Goal: Task Accomplishment & Management: Manage account settings

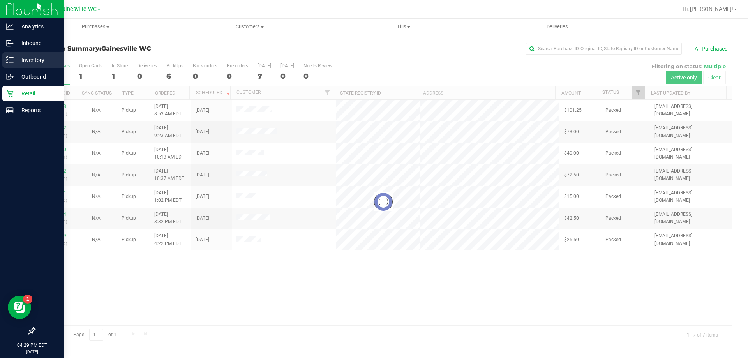
click at [36, 62] on p "Inventory" at bounding box center [37, 59] width 47 height 9
click at [33, 57] on p "Inventory" at bounding box center [37, 59] width 47 height 9
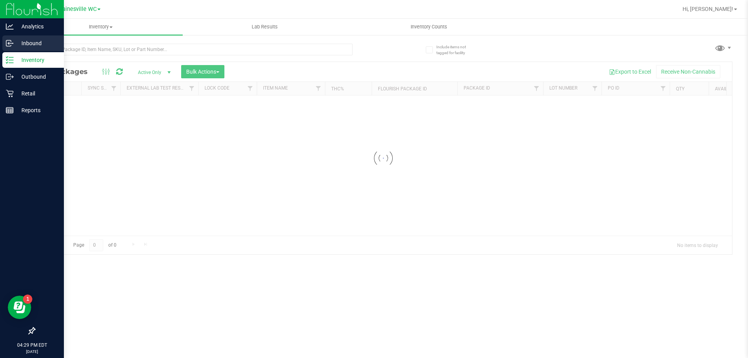
click at [26, 42] on p "Inbound" at bounding box center [37, 43] width 47 height 9
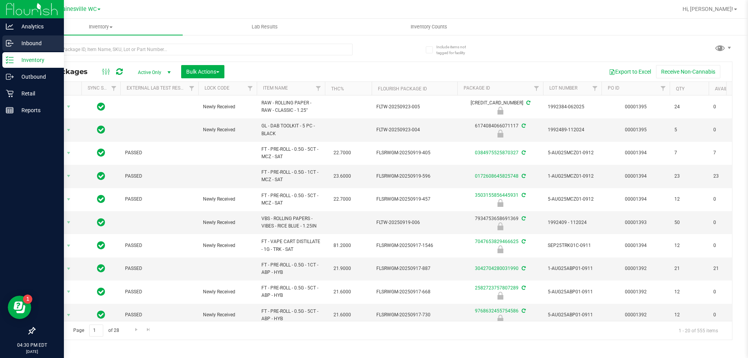
click at [30, 45] on p "Inbound" at bounding box center [37, 43] width 47 height 9
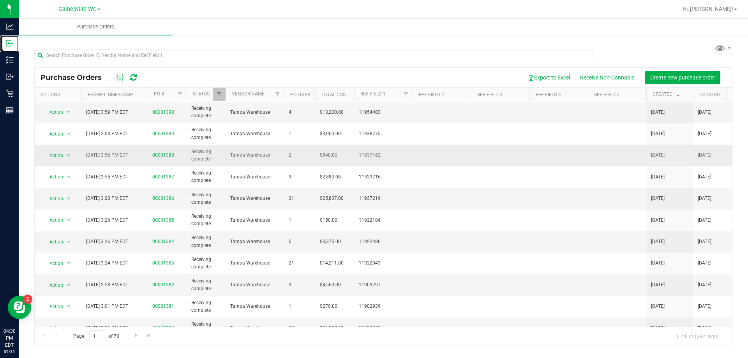
scroll to position [117, 0]
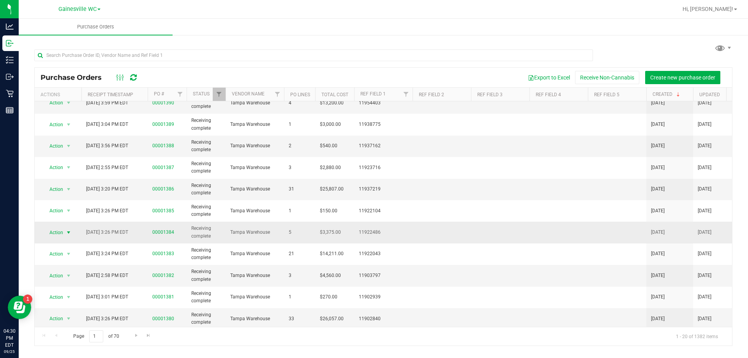
click at [61, 233] on span "Action" at bounding box center [52, 232] width 21 height 11
click at [64, 300] on li "View purchase order" at bounding box center [69, 302] width 53 height 12
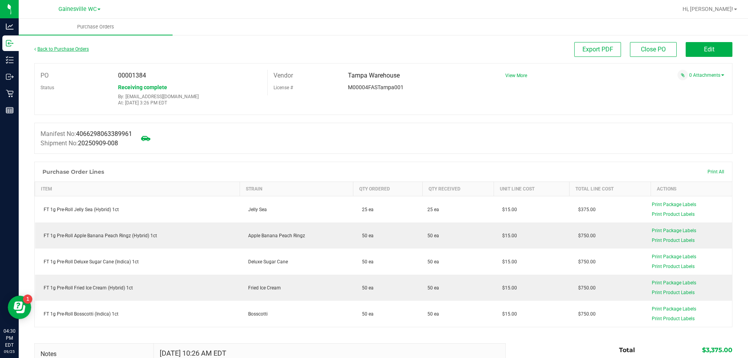
click at [61, 49] on link "Back to Purchase Orders" at bounding box center [61, 48] width 55 height 5
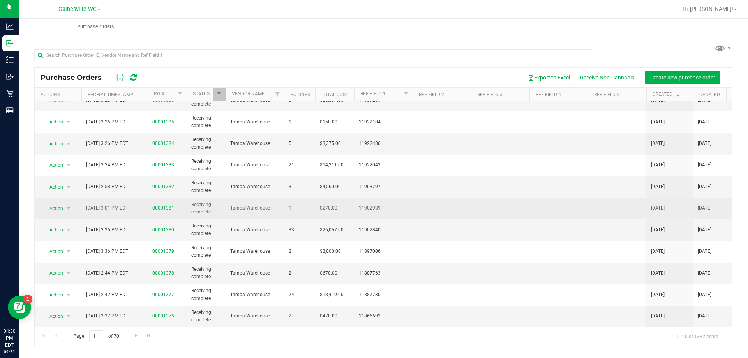
scroll to position [211, 0]
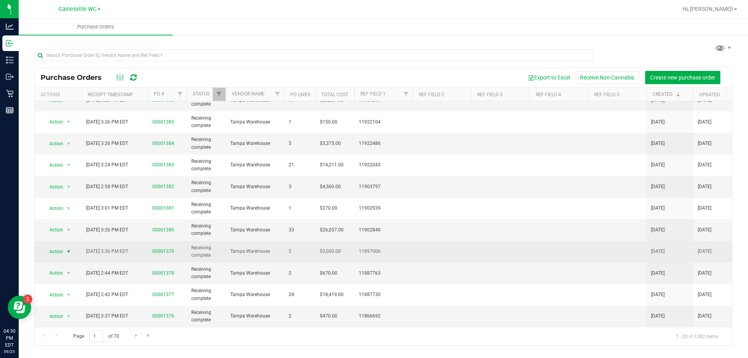
click at [67, 248] on span "select" at bounding box center [68, 251] width 6 height 6
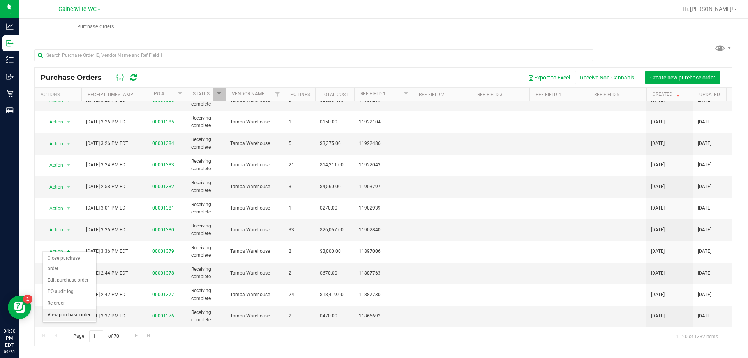
click at [69, 311] on li "View purchase order" at bounding box center [69, 315] width 53 height 12
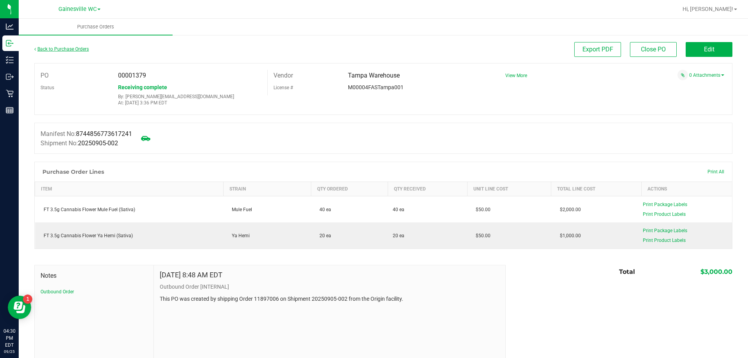
click at [64, 50] on link "Back to Purchase Orders" at bounding box center [61, 48] width 55 height 5
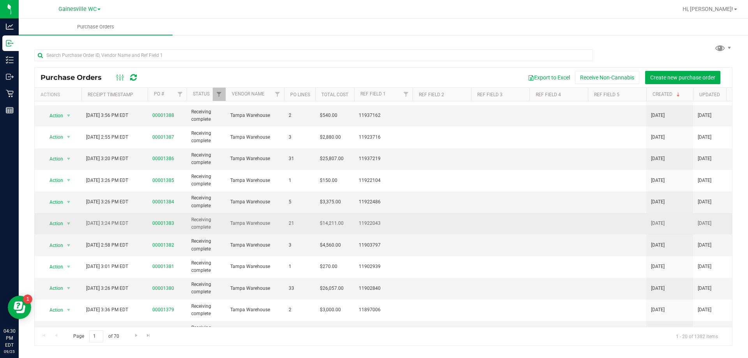
scroll to position [134, 0]
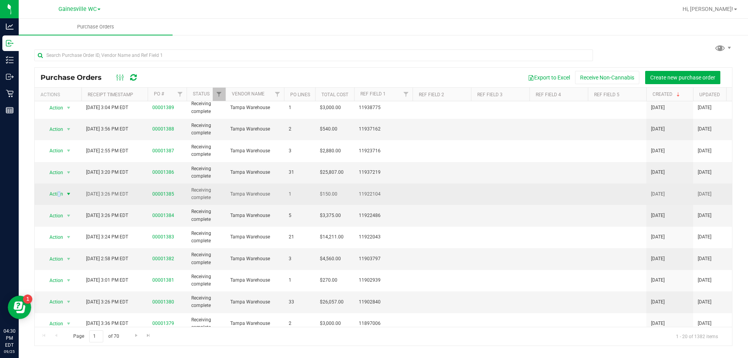
click at [59, 197] on span "Action" at bounding box center [52, 193] width 21 height 11
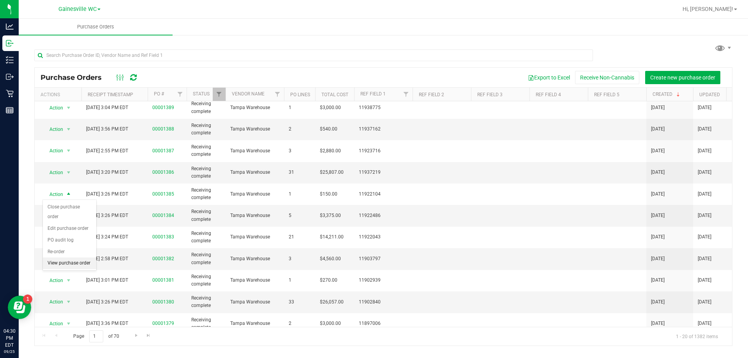
click at [73, 263] on li "View purchase order" at bounding box center [69, 263] width 53 height 12
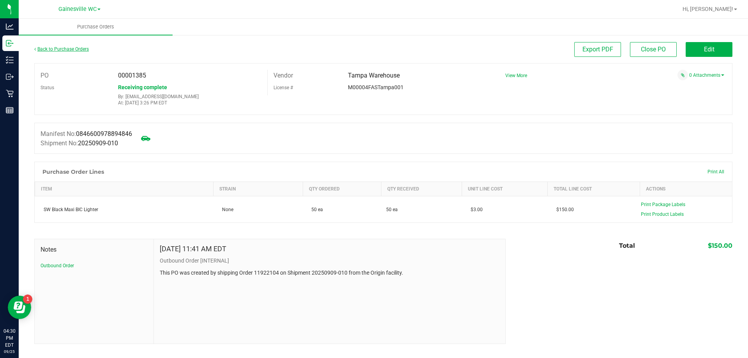
click at [47, 49] on link "Back to Purchase Orders" at bounding box center [61, 48] width 55 height 5
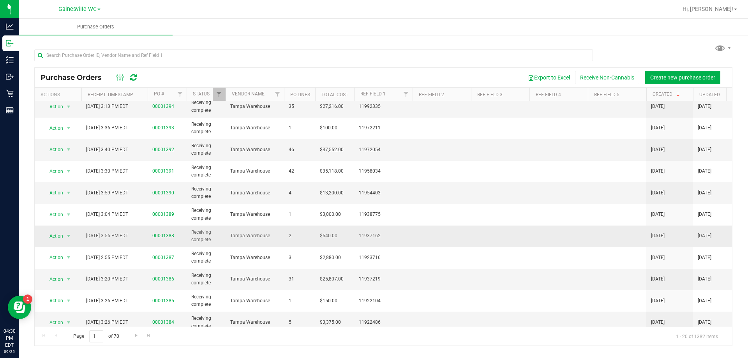
scroll to position [78, 0]
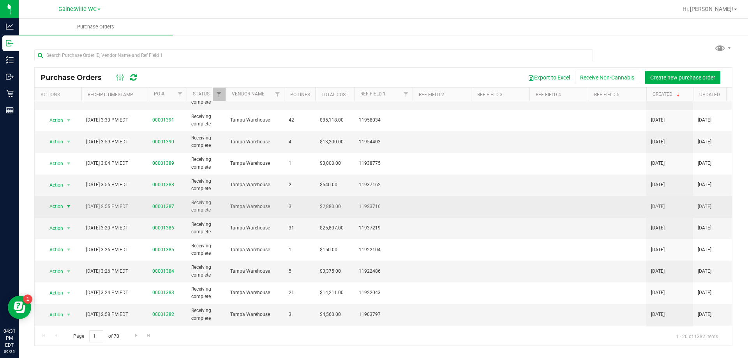
click at [62, 208] on span "Action" at bounding box center [52, 206] width 21 height 11
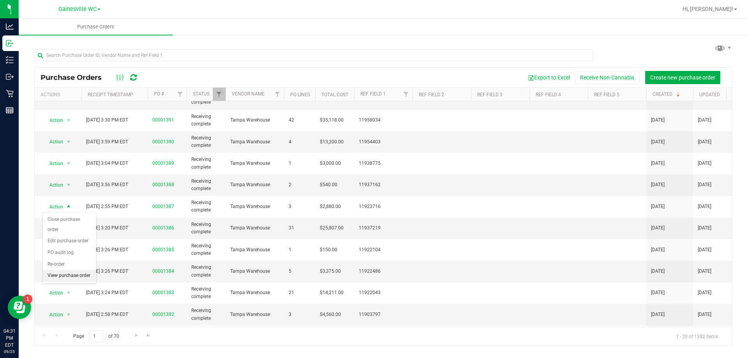
click at [69, 273] on li "View purchase order" at bounding box center [69, 276] width 53 height 12
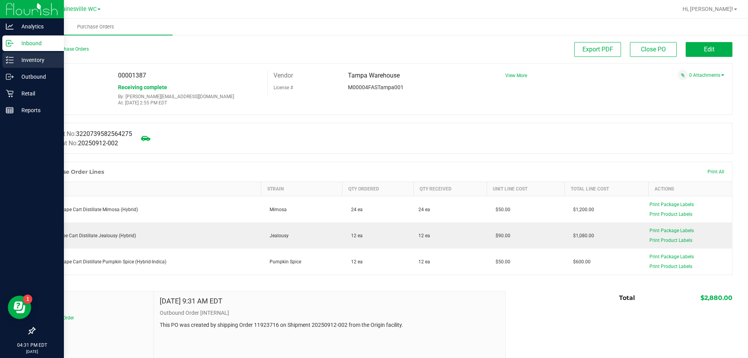
click at [28, 58] on p "Inventory" at bounding box center [37, 59] width 47 height 9
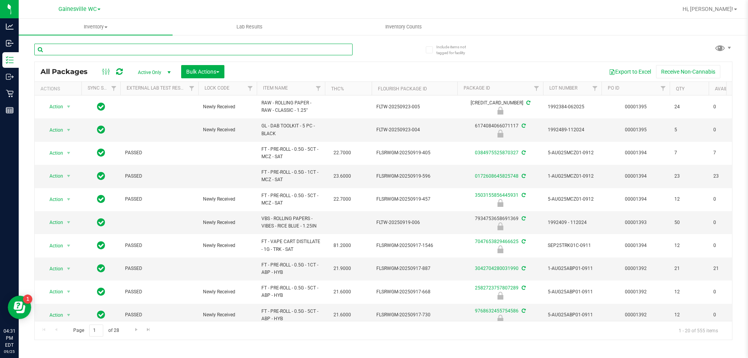
click at [116, 50] on input "text" at bounding box center [193, 50] width 318 height 12
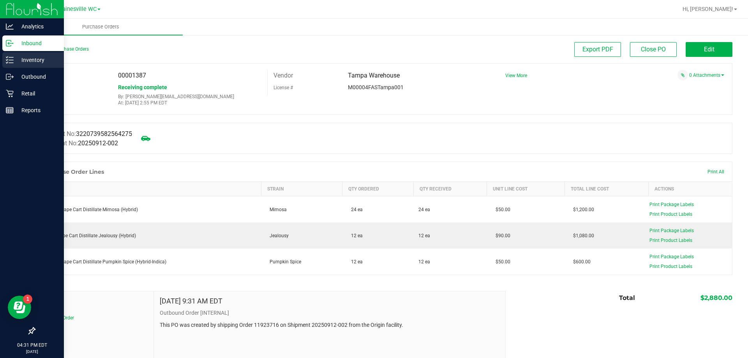
click at [26, 64] on p "Inventory" at bounding box center [37, 59] width 47 height 9
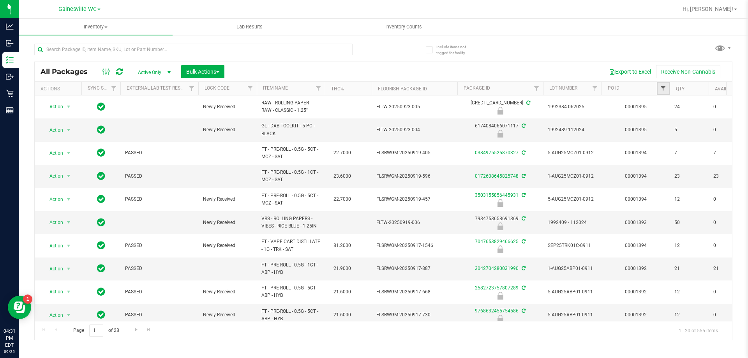
click at [663, 90] on span "Filter" at bounding box center [663, 88] width 6 height 6
type input "1387"
click at [684, 127] on button "Filter" at bounding box center [679, 126] width 37 height 17
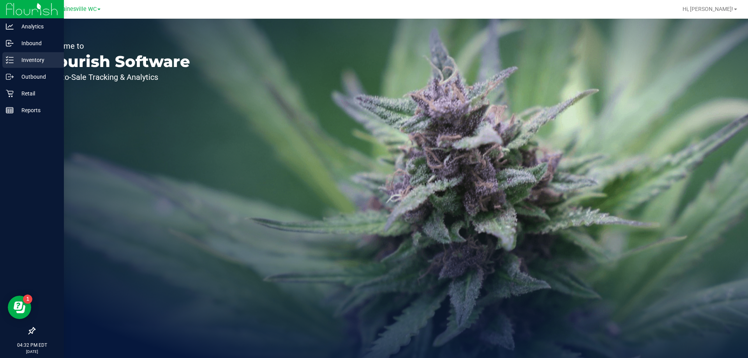
click at [12, 60] on line at bounding box center [11, 60] width 4 height 0
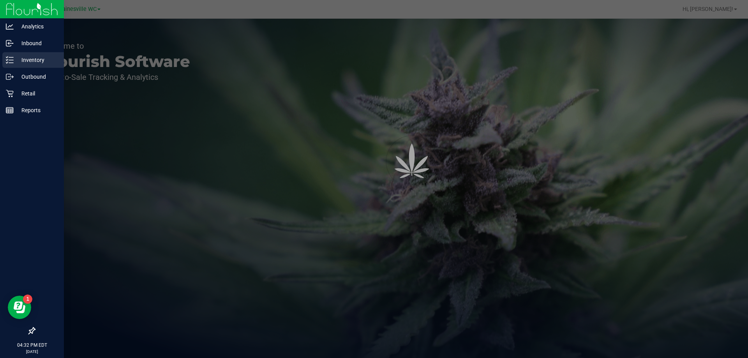
click at [26, 59] on p "Inventory" at bounding box center [37, 59] width 47 height 9
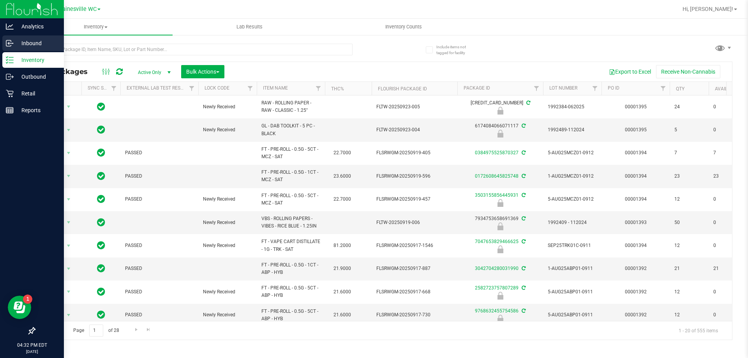
click at [18, 42] on p "Inbound" at bounding box center [37, 43] width 47 height 9
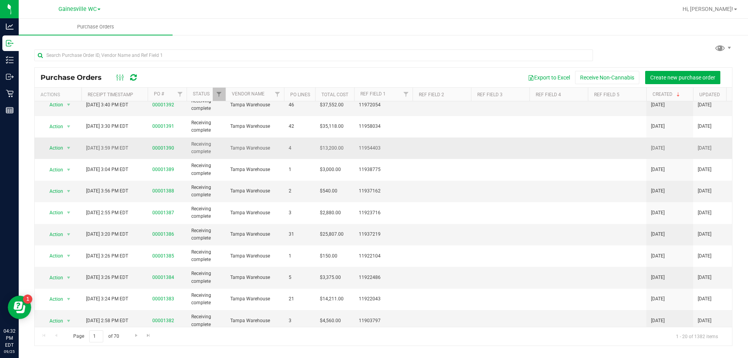
scroll to position [78, 0]
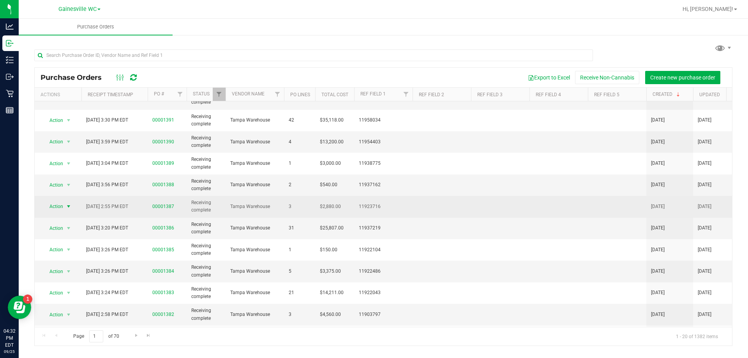
click at [53, 208] on span "Action" at bounding box center [52, 206] width 21 height 11
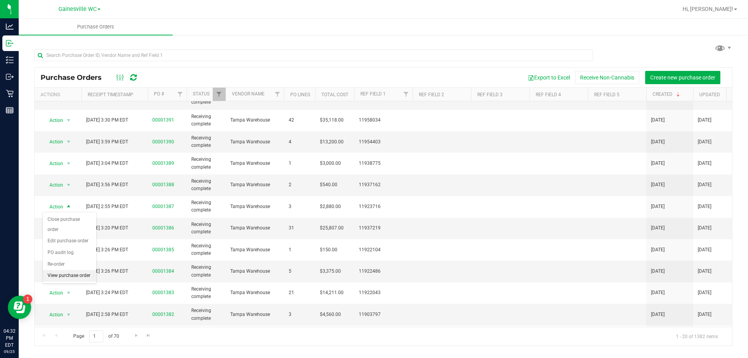
click at [53, 273] on li "View purchase order" at bounding box center [69, 276] width 53 height 12
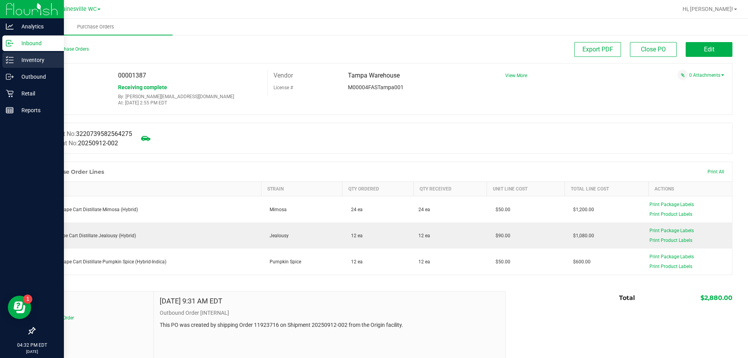
click at [27, 63] on p "Inventory" at bounding box center [37, 59] width 47 height 9
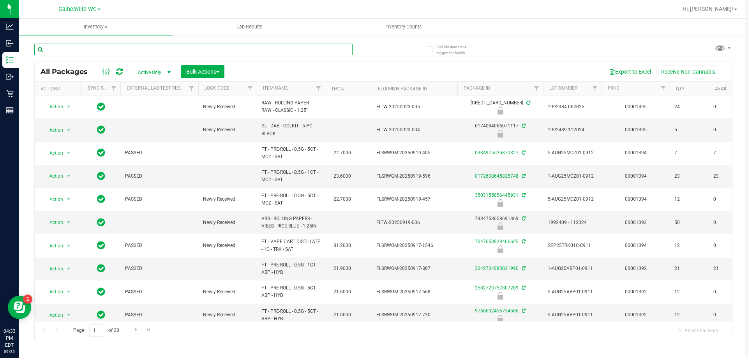
click at [107, 50] on input "text" at bounding box center [193, 50] width 318 height 12
type input "mim"
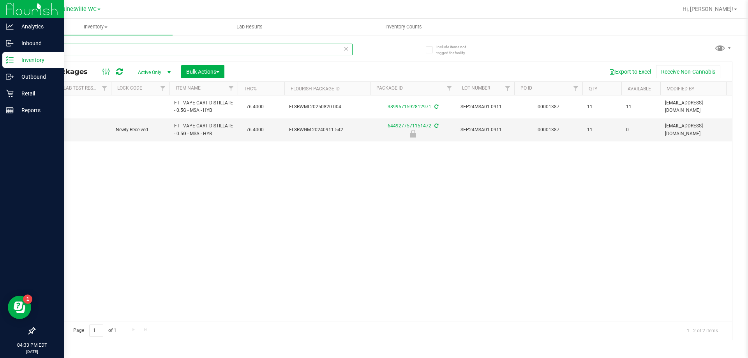
drag, startPoint x: 67, startPoint y: 51, endPoint x: 60, endPoint y: 52, distance: 7.1
click at [5, 51] on div "Analytics Inbound Inventory Outbound Retail Reports 04:33 PM EDT 09/25/2025 09/…" at bounding box center [374, 179] width 748 height 358
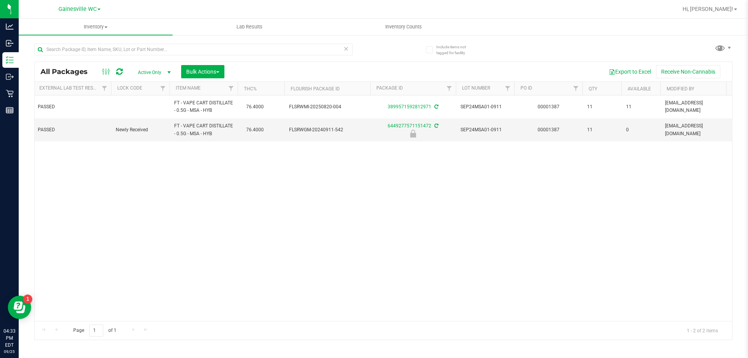
click at [519, 199] on div "Action Action Adjust qty Create package Edit attributes Global inventory Locate…" at bounding box center [383, 207] width 697 height 225
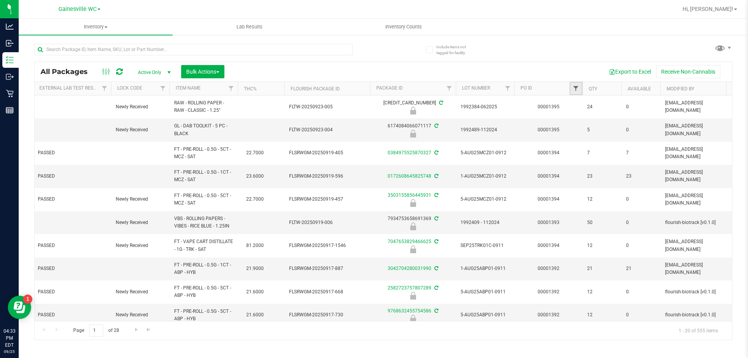
click at [572, 88] on span "Filter" at bounding box center [575, 88] width 6 height 6
type input "1387"
click at [602, 124] on button "Filter" at bounding box center [592, 126] width 37 height 17
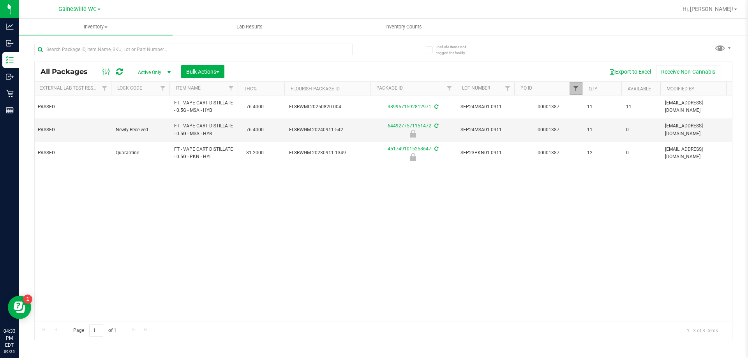
click at [575, 86] on span "Filter" at bounding box center [575, 88] width 6 height 6
click at [629, 128] on button "Clear" at bounding box center [635, 126] width 37 height 17
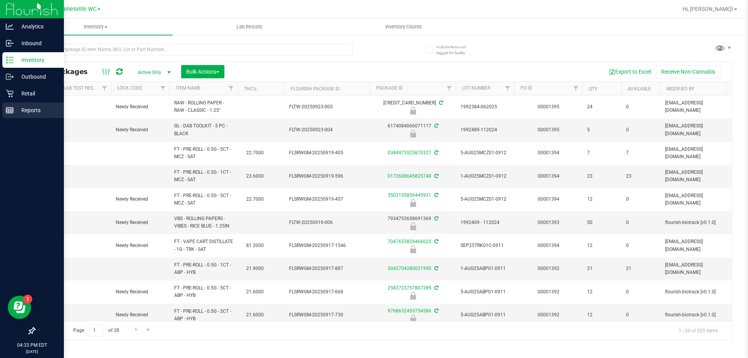
type input "[DATE]"
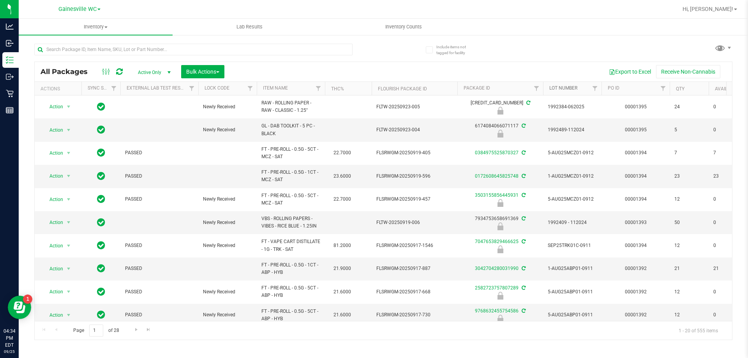
click at [569, 88] on link "Lot Number" at bounding box center [563, 87] width 28 height 5
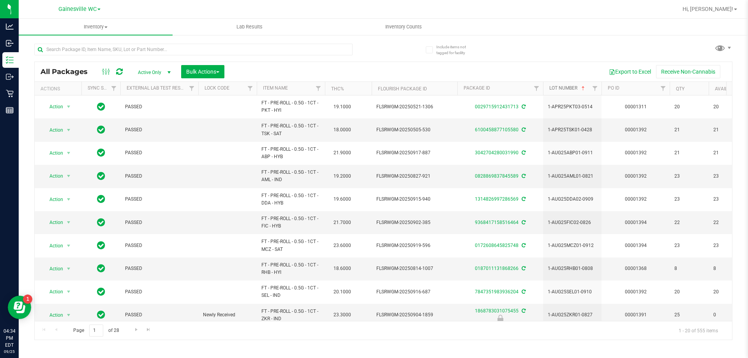
click at [568, 88] on link "Lot Number" at bounding box center [567, 87] width 37 height 5
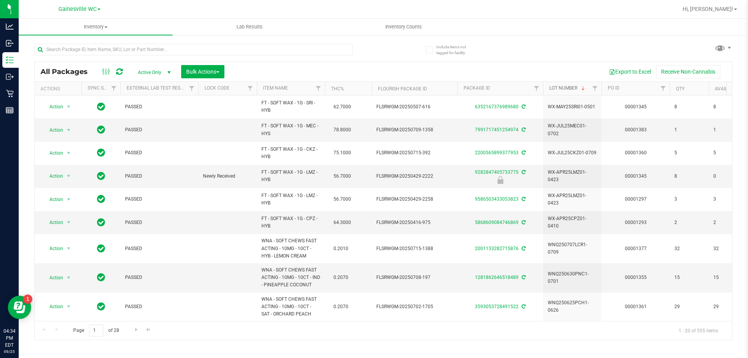
click at [568, 88] on link "Lot Number" at bounding box center [567, 87] width 37 height 5
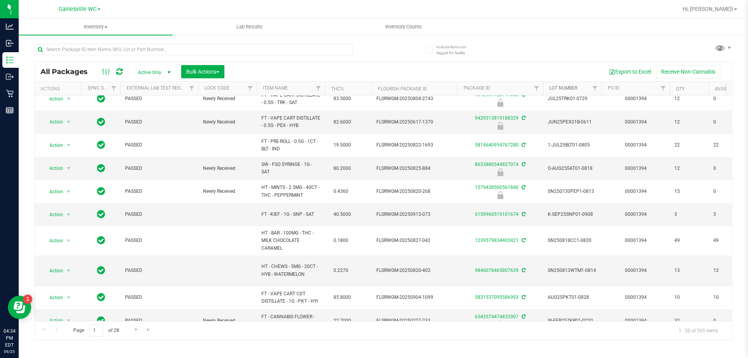
click at [558, 89] on link "Lot Number" at bounding box center [563, 87] width 28 height 5
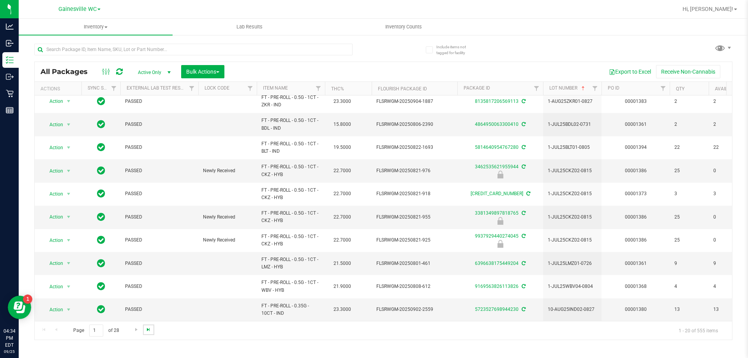
click at [148, 331] on span "Go to the last page" at bounding box center [148, 329] width 6 height 6
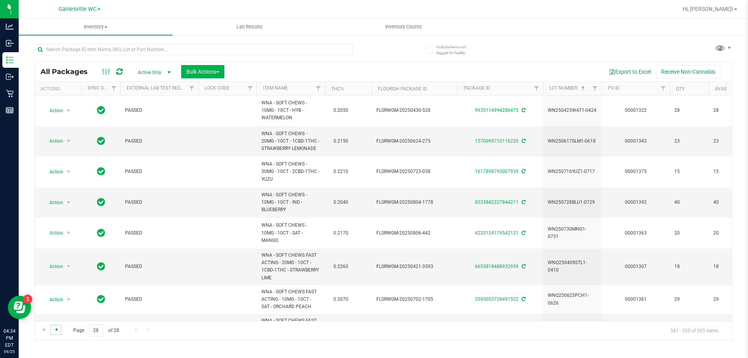
click at [57, 331] on span "Go to the previous page" at bounding box center [56, 329] width 6 height 6
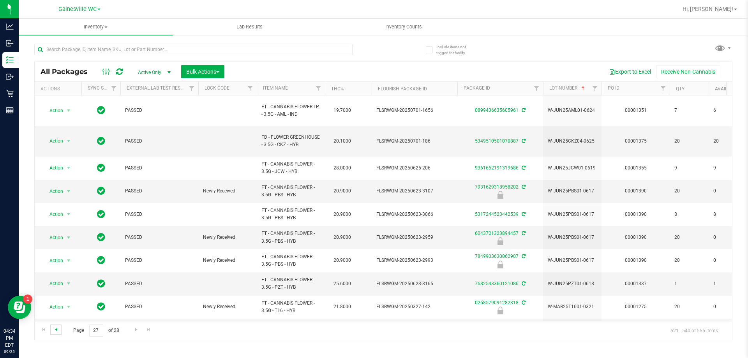
click at [57, 331] on span "Go to the previous page" at bounding box center [56, 329] width 6 height 6
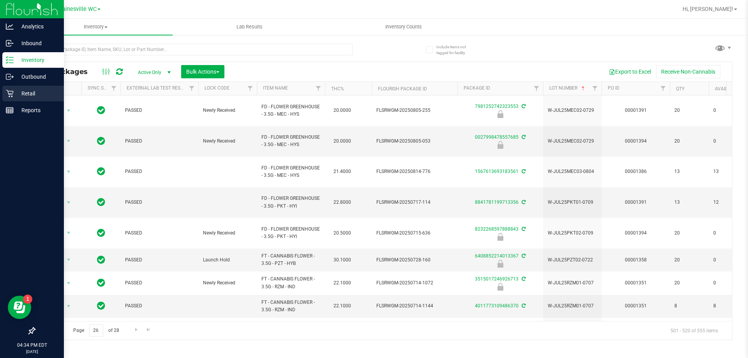
click at [18, 93] on p "Retail" at bounding box center [37, 93] width 47 height 9
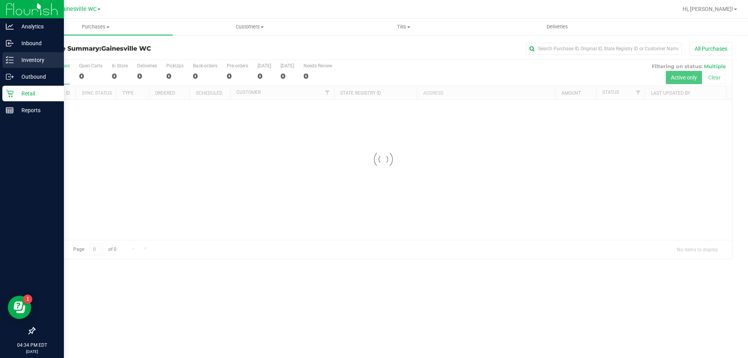
click at [29, 65] on div "Inventory" at bounding box center [33, 60] width 62 height 16
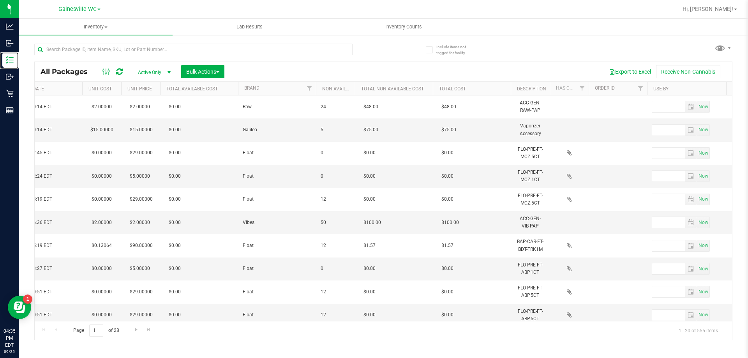
scroll to position [0, 1604]
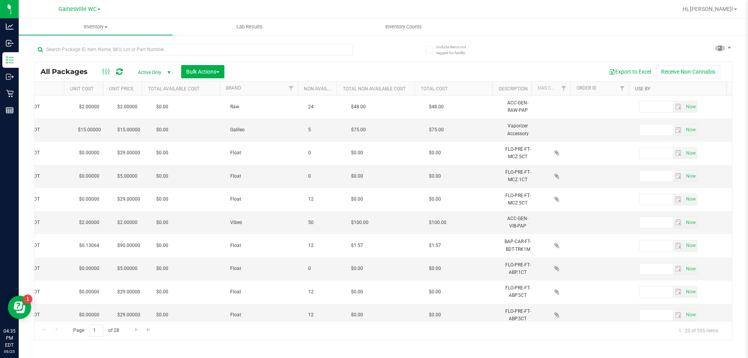
click at [642, 90] on link "Use By" at bounding box center [642, 88] width 15 height 5
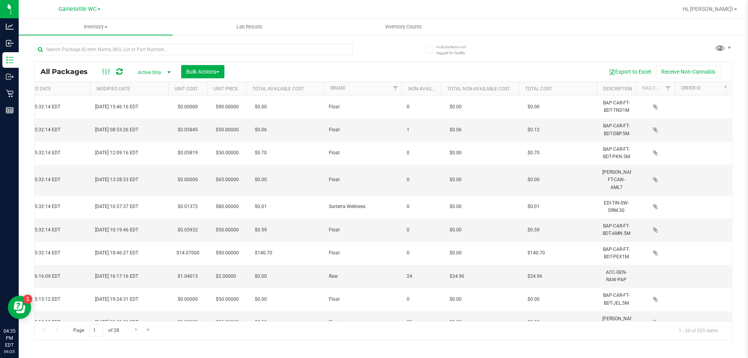
scroll to position [0, 1443]
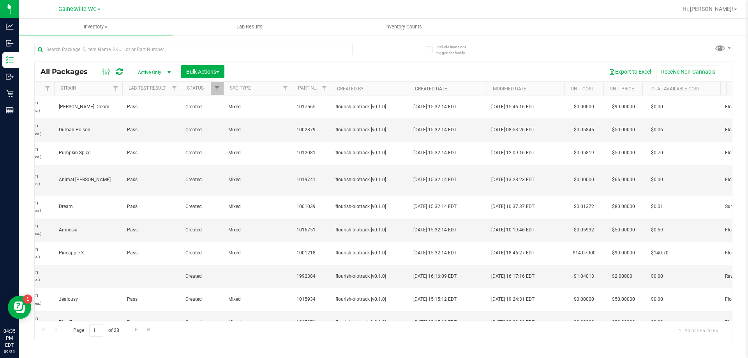
click at [437, 87] on link "Created Date" at bounding box center [431, 88] width 32 height 5
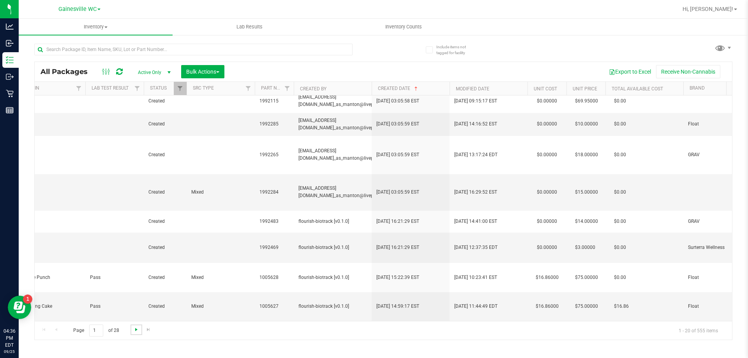
click at [136, 331] on span "Go to the next page" at bounding box center [136, 329] width 6 height 6
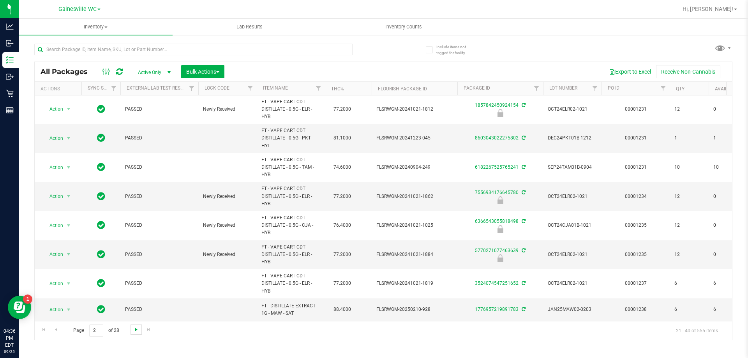
click at [134, 332] on span "Go to the next page" at bounding box center [136, 329] width 6 height 6
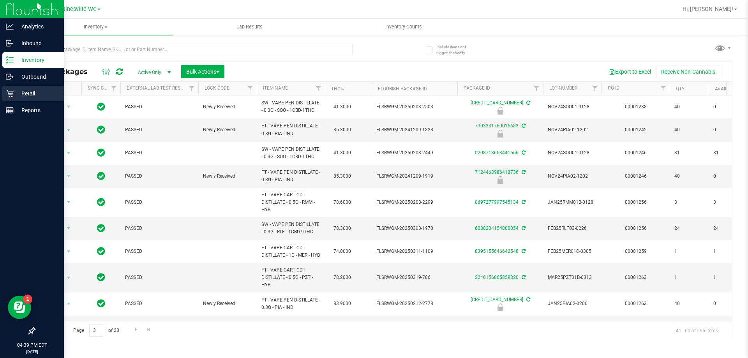
click at [23, 93] on p "Retail" at bounding box center [37, 93] width 47 height 9
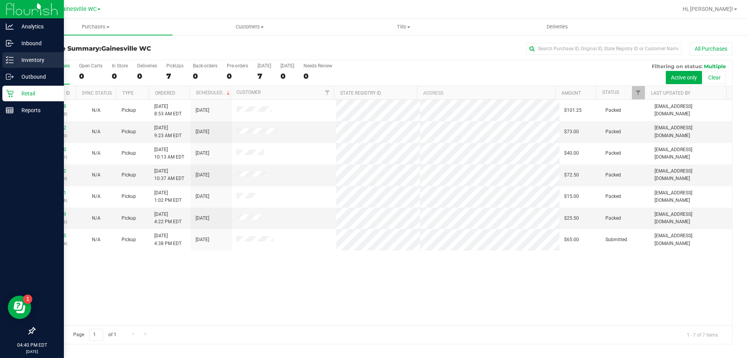
click at [40, 61] on p "Inventory" at bounding box center [37, 59] width 47 height 9
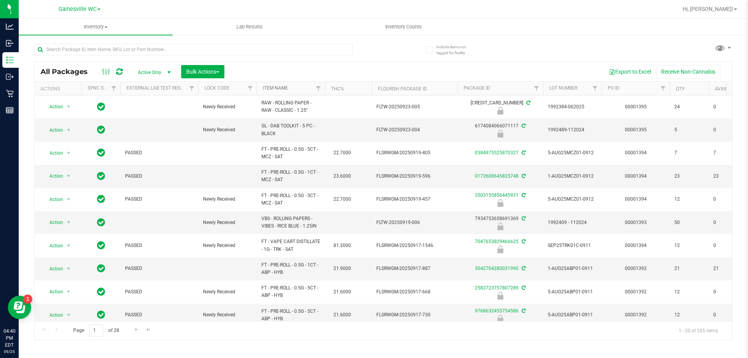
click at [278, 86] on link "Item Name" at bounding box center [275, 87] width 25 height 5
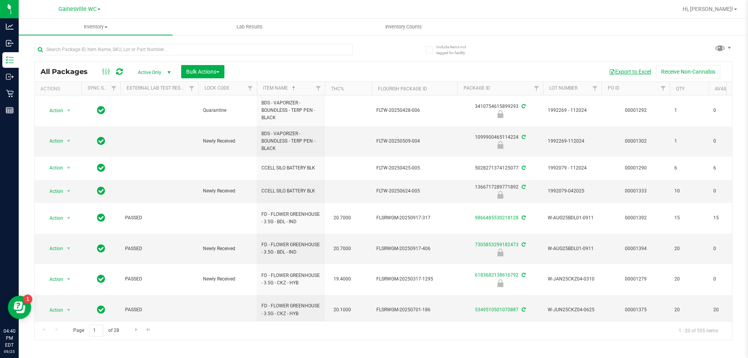
click at [639, 72] on button "Export to Excel" at bounding box center [629, 71] width 52 height 13
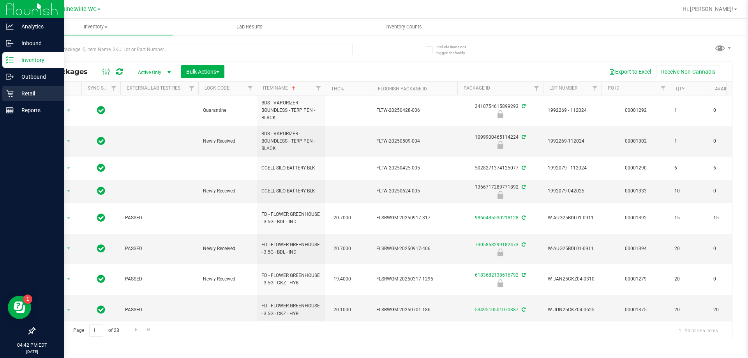
click at [18, 91] on p "Retail" at bounding box center [37, 93] width 47 height 9
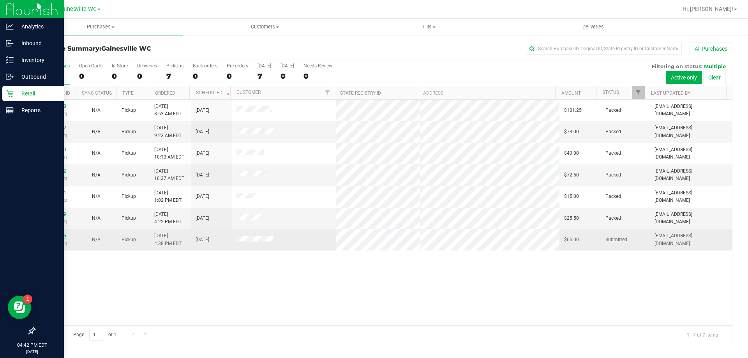
click at [54, 234] on link "12005065" at bounding box center [55, 235] width 22 height 5
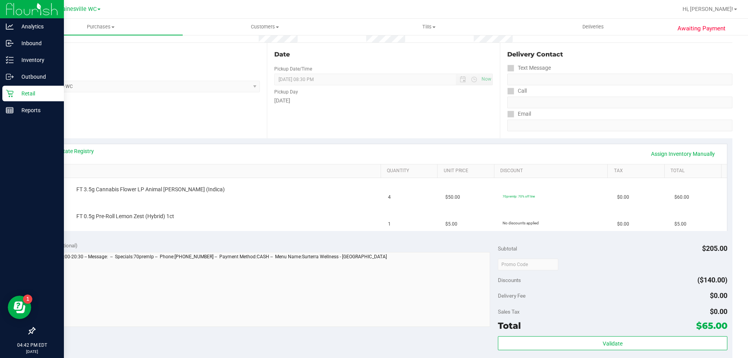
scroll to position [78, 0]
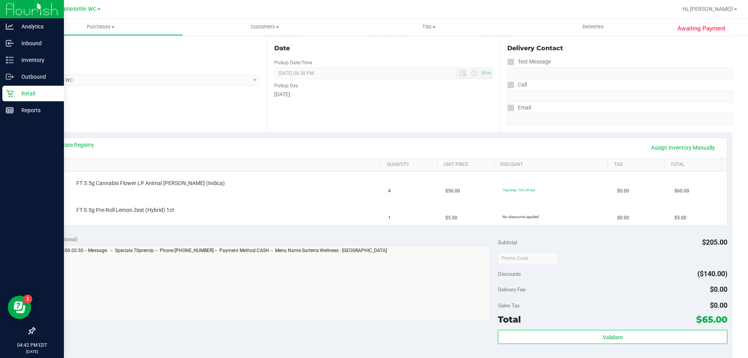
click at [30, 93] on p "Retail" at bounding box center [37, 93] width 47 height 9
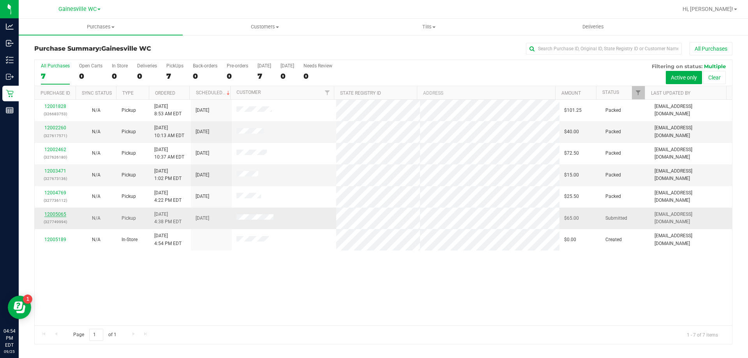
click at [46, 216] on link "12005065" at bounding box center [55, 213] width 22 height 5
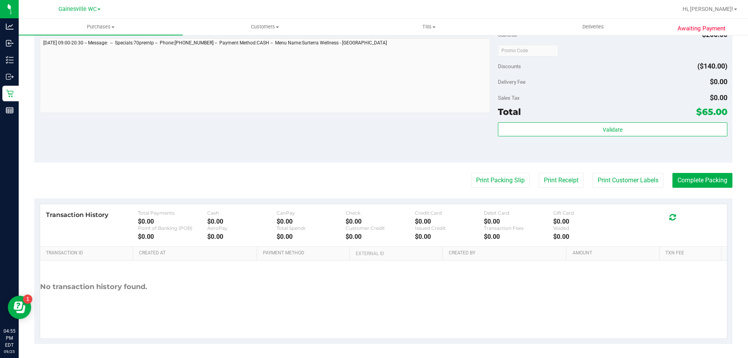
scroll to position [339, 0]
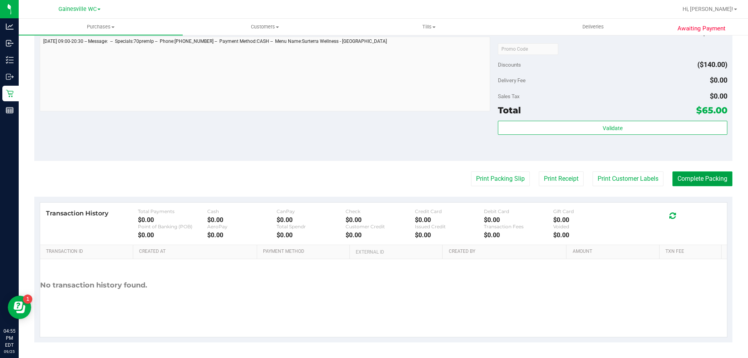
click at [709, 180] on button "Complete Packing" at bounding box center [702, 178] width 60 height 15
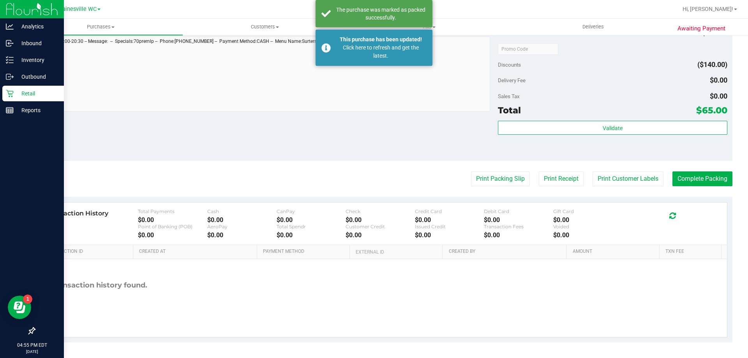
click at [25, 96] on p "Retail" at bounding box center [37, 93] width 47 height 9
